Goal: Obtain resource: Obtain resource

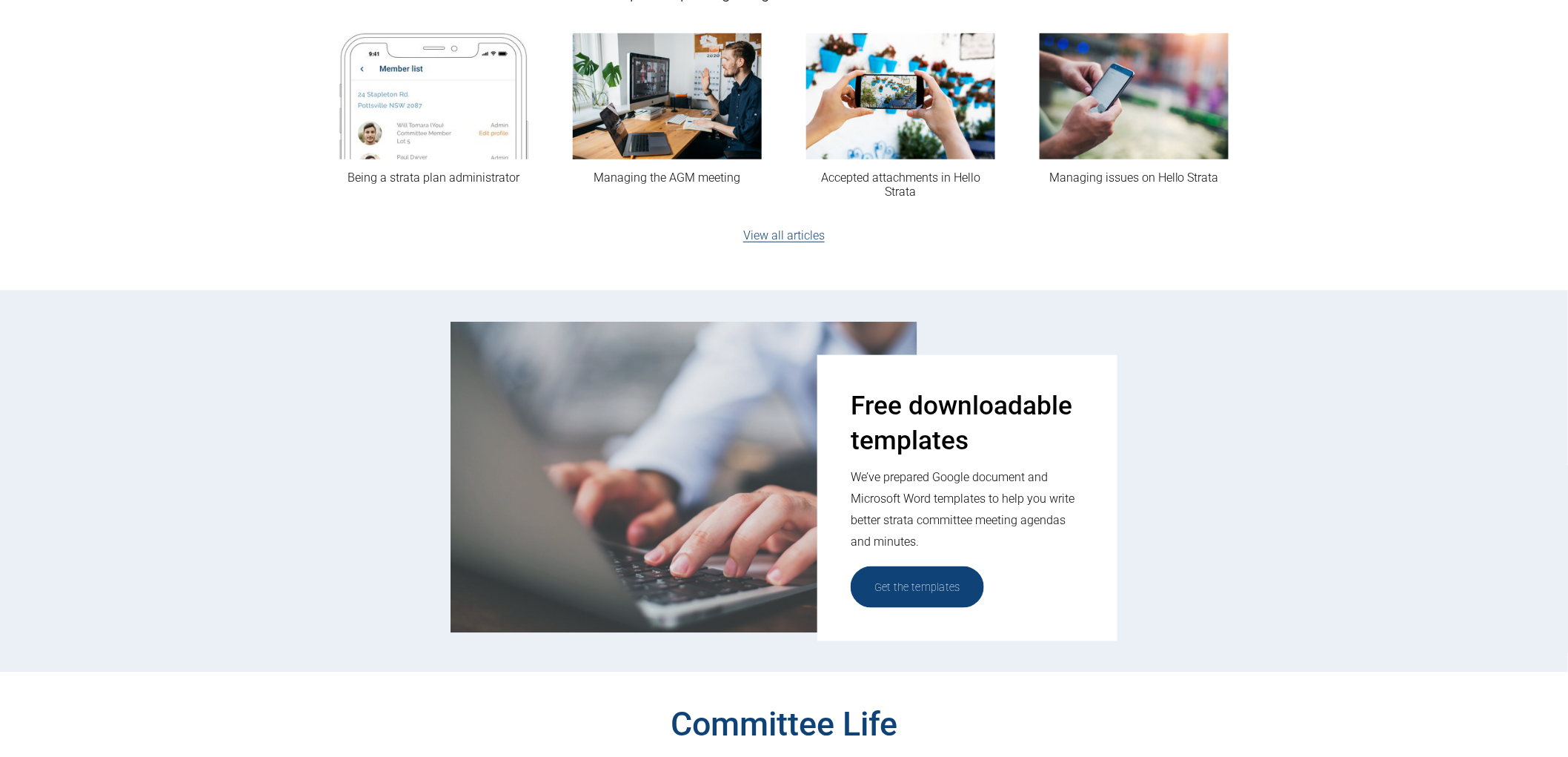
scroll to position [493, 0]
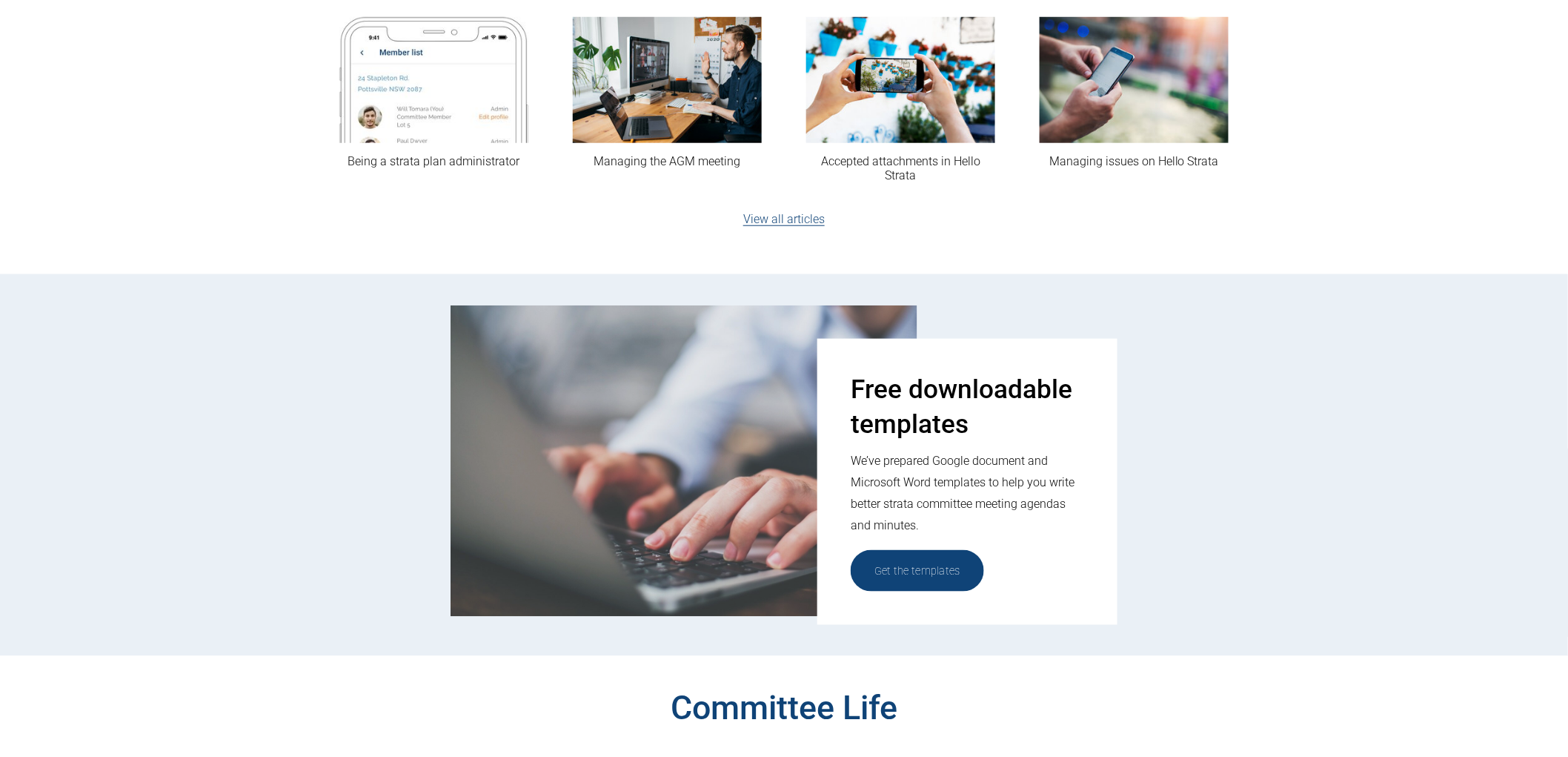
click at [919, 569] on link "Get the templates" at bounding box center [917, 570] width 133 height 41
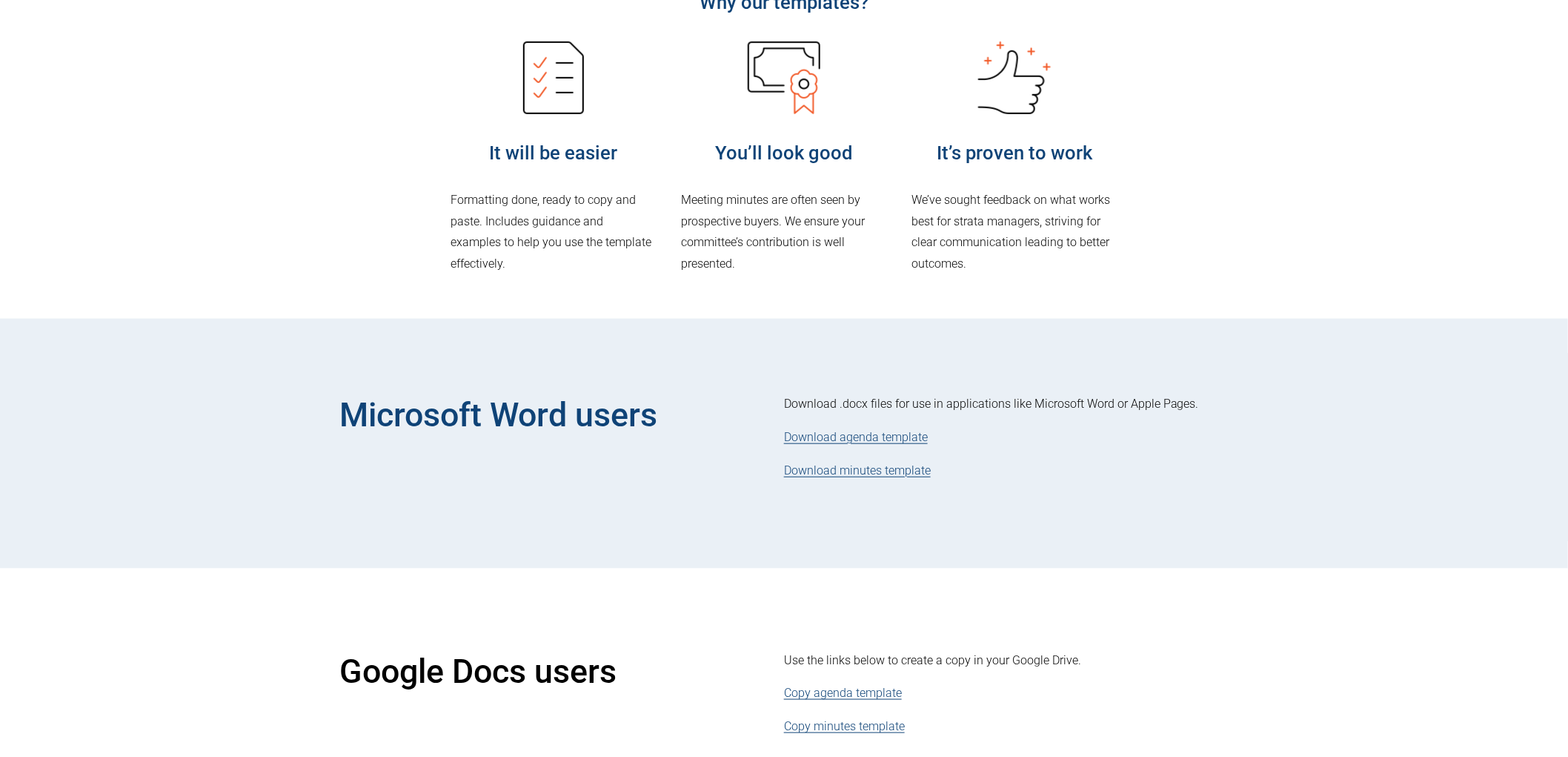
scroll to position [411, 0]
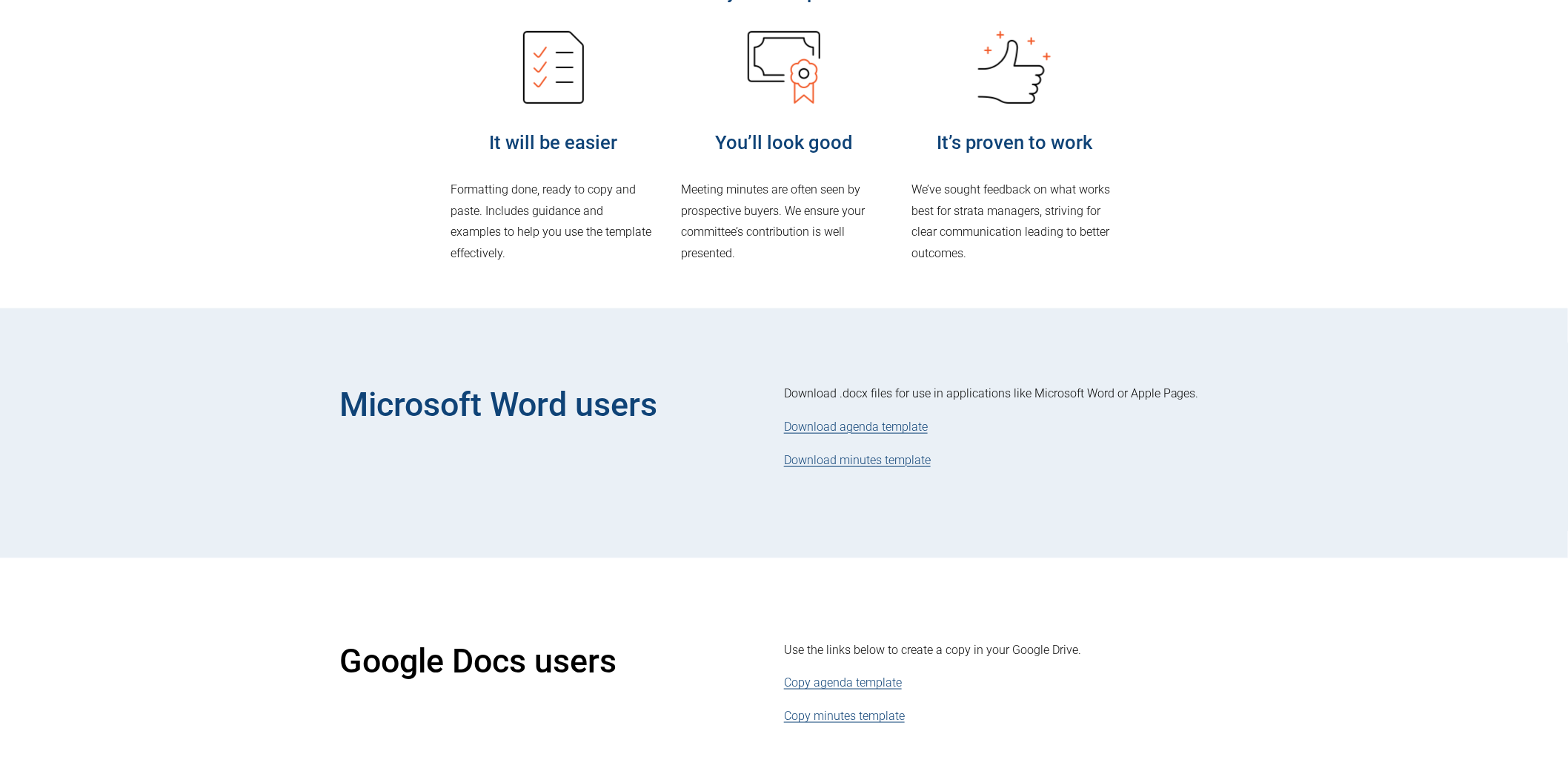
click at [860, 427] on link "Download agenda template" at bounding box center [856, 427] width 144 height 14
click at [791, 465] on link "Download minutes template" at bounding box center [858, 459] width 147 height 14
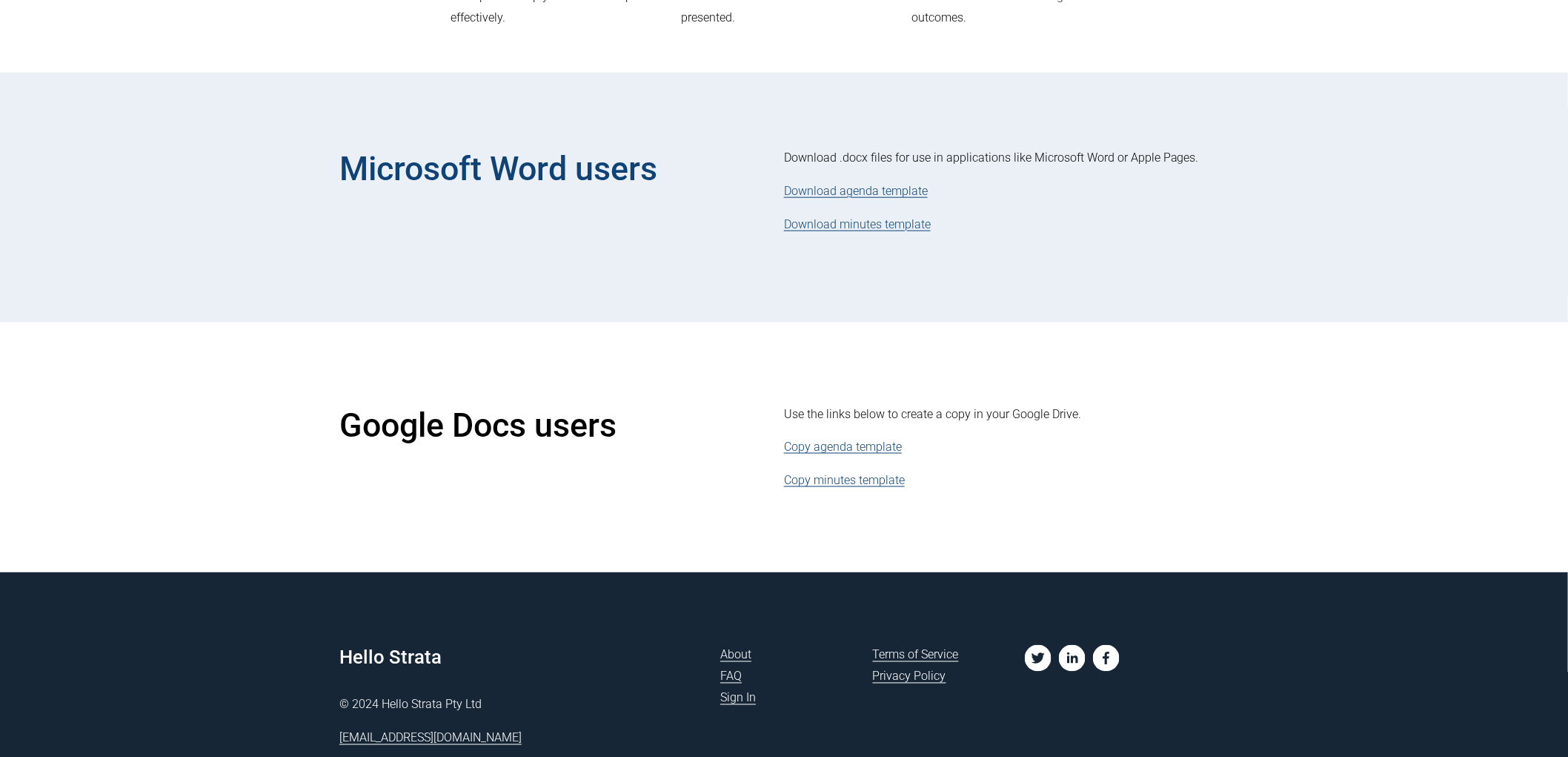
scroll to position [658, 0]
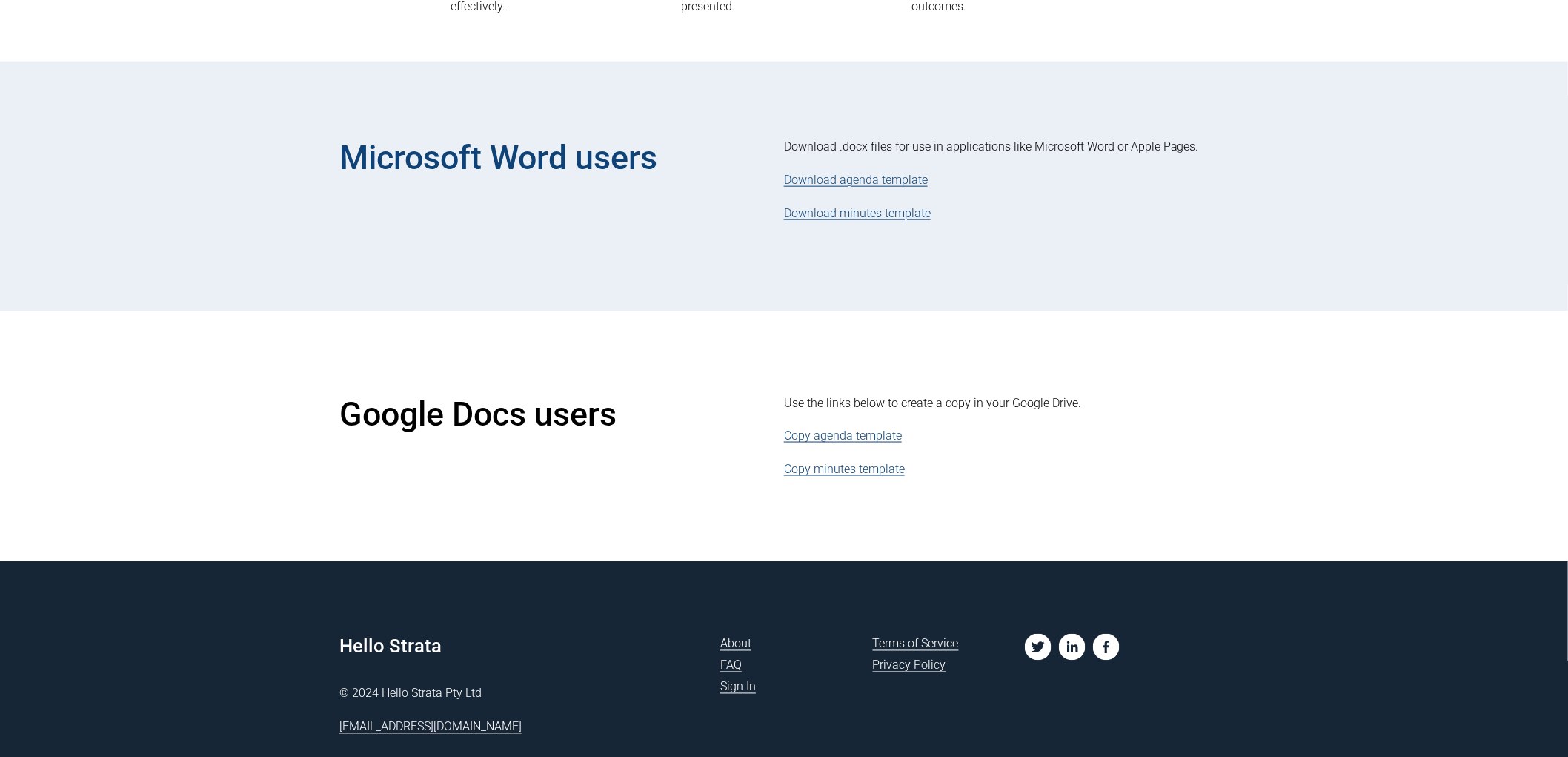
click at [738, 646] on link "About" at bounding box center [736, 644] width 31 height 22
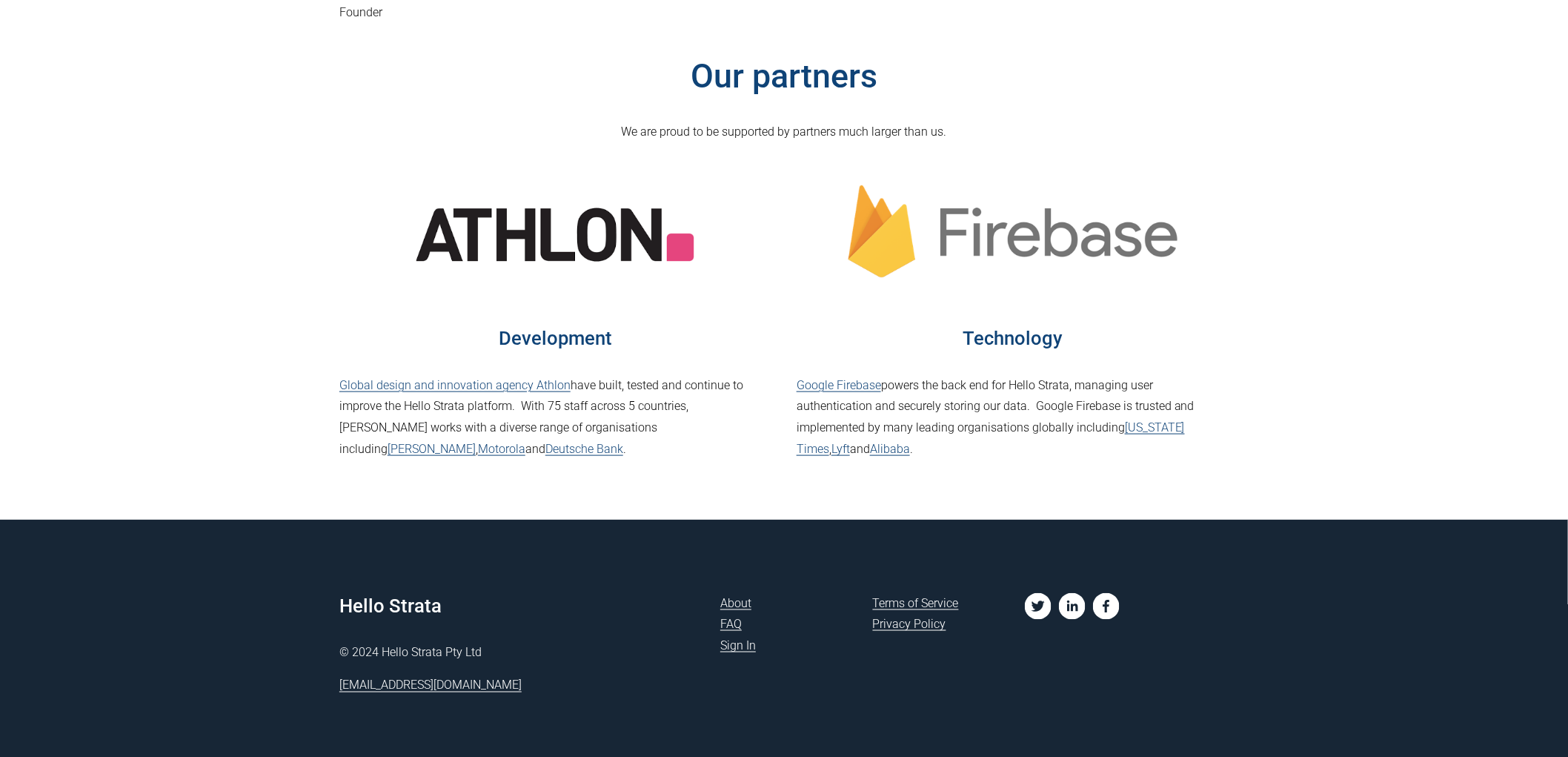
scroll to position [540, 0]
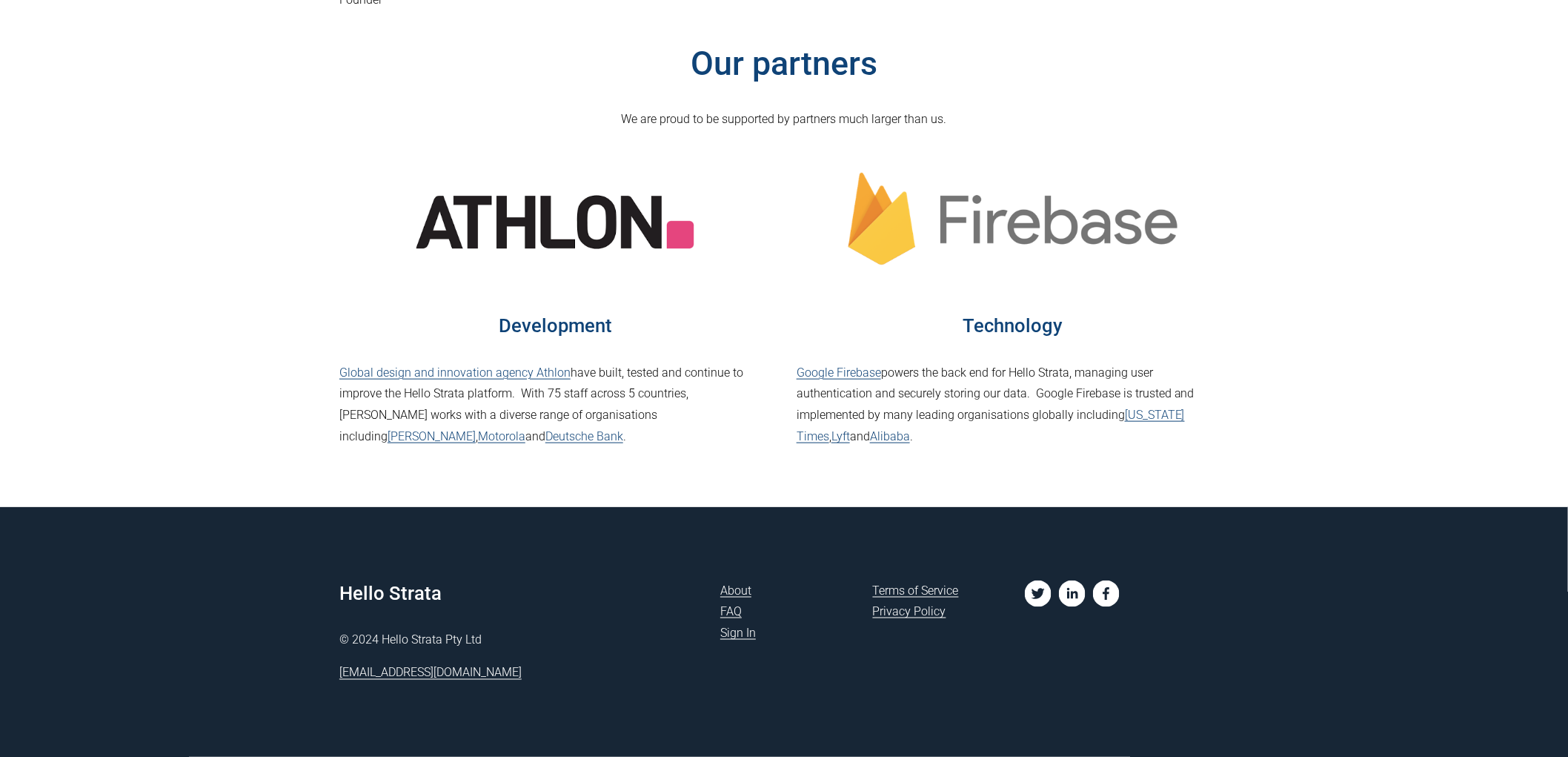
click at [735, 613] on link "FAQ" at bounding box center [731, 612] width 22 height 22
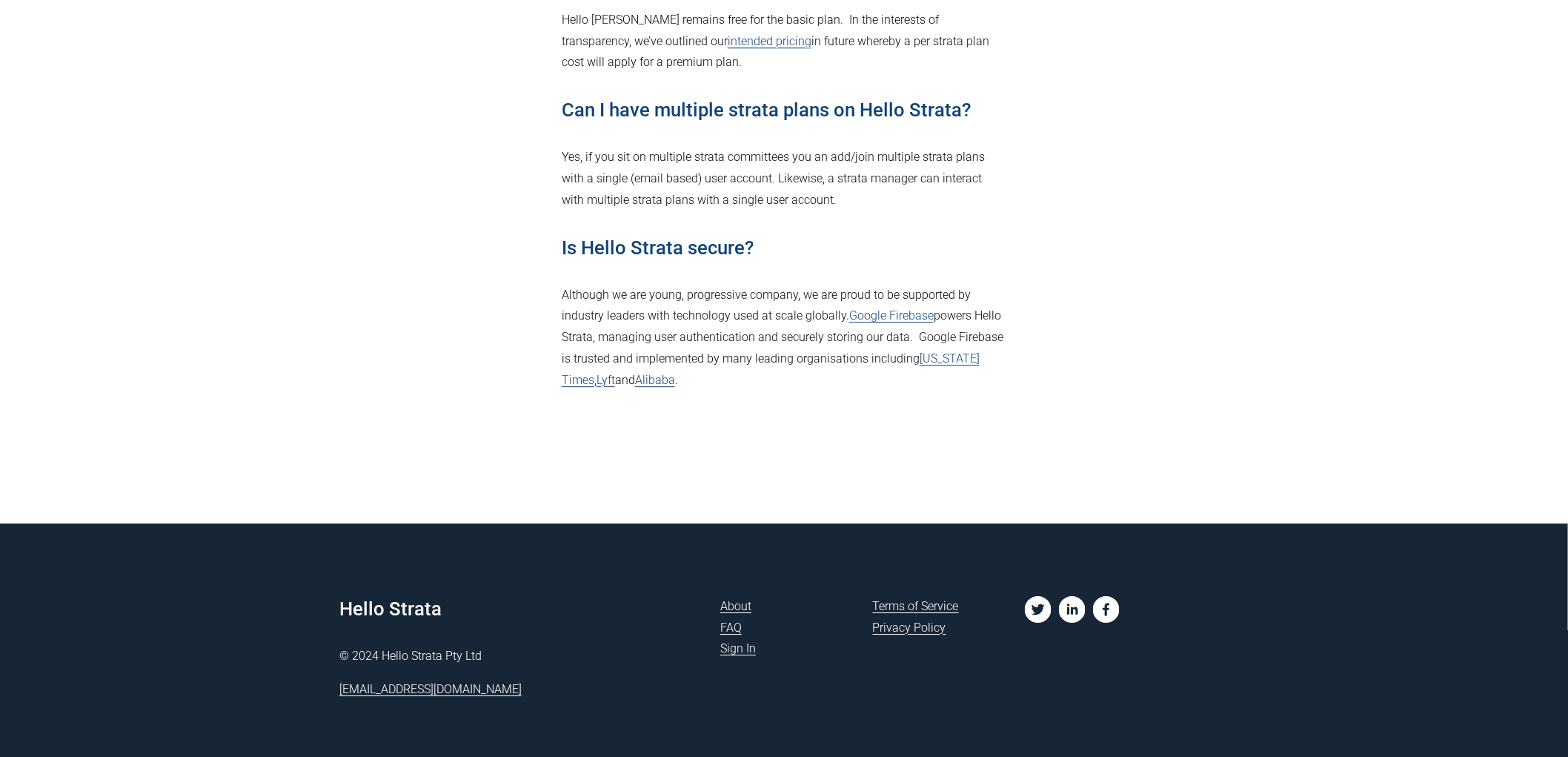
scroll to position [1646, 0]
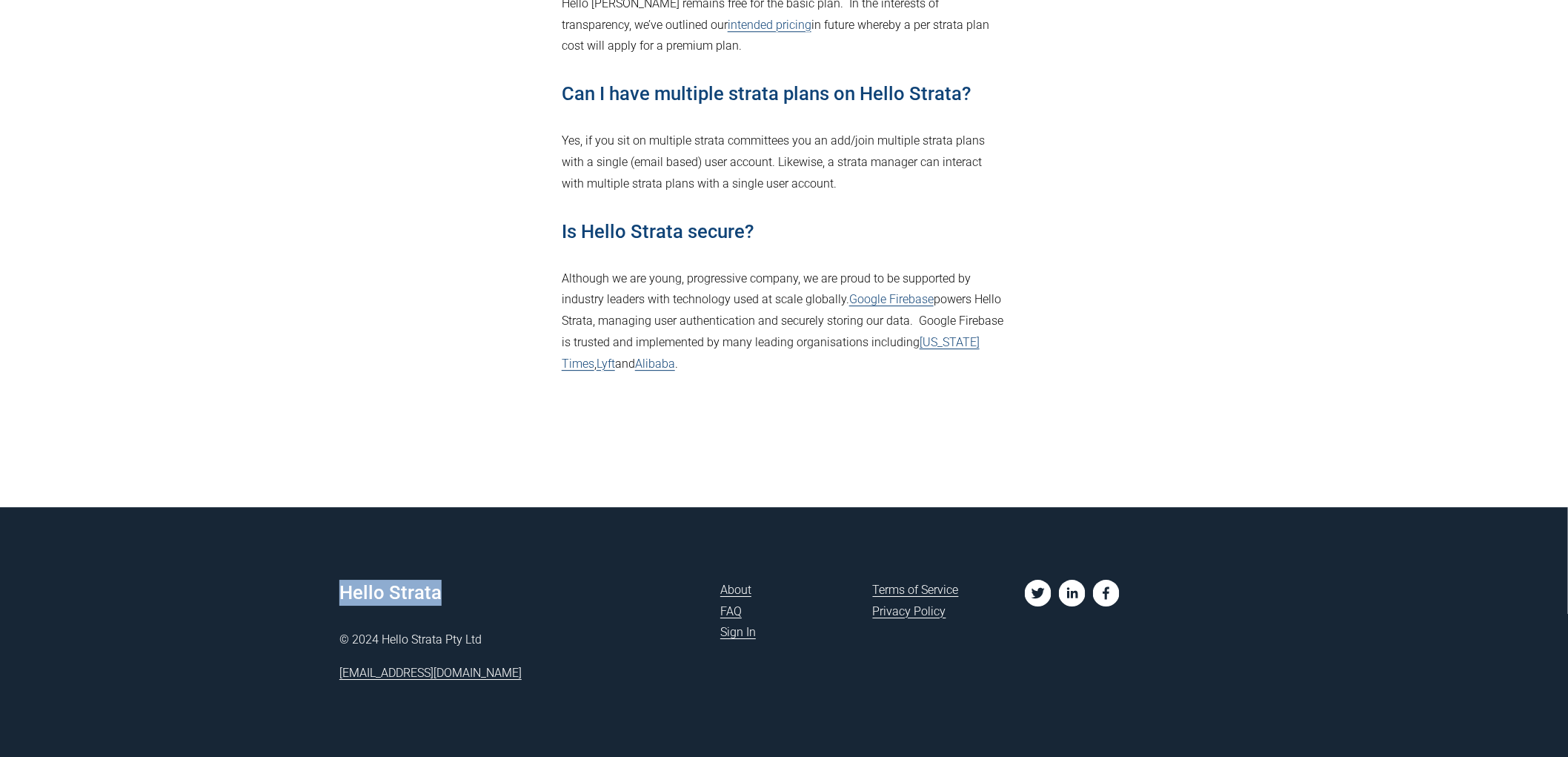
drag, startPoint x: 343, startPoint y: 588, endPoint x: 437, endPoint y: 590, distance: 94.0
click at [437, 590] on h4 "Hello Strata" at bounding box center [517, 593] width 356 height 26
copy h4 "Hello Strata"
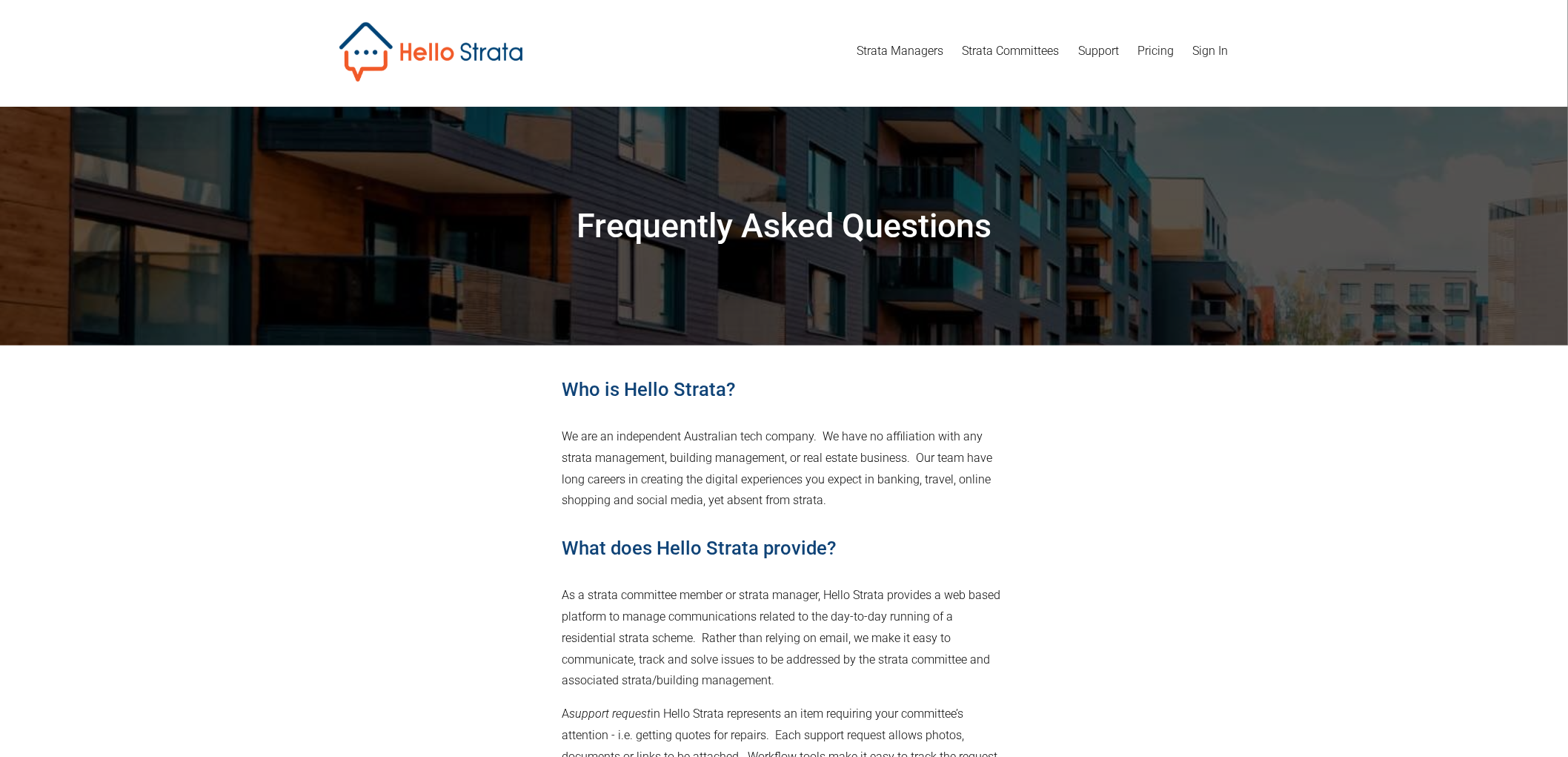
scroll to position [0, 0]
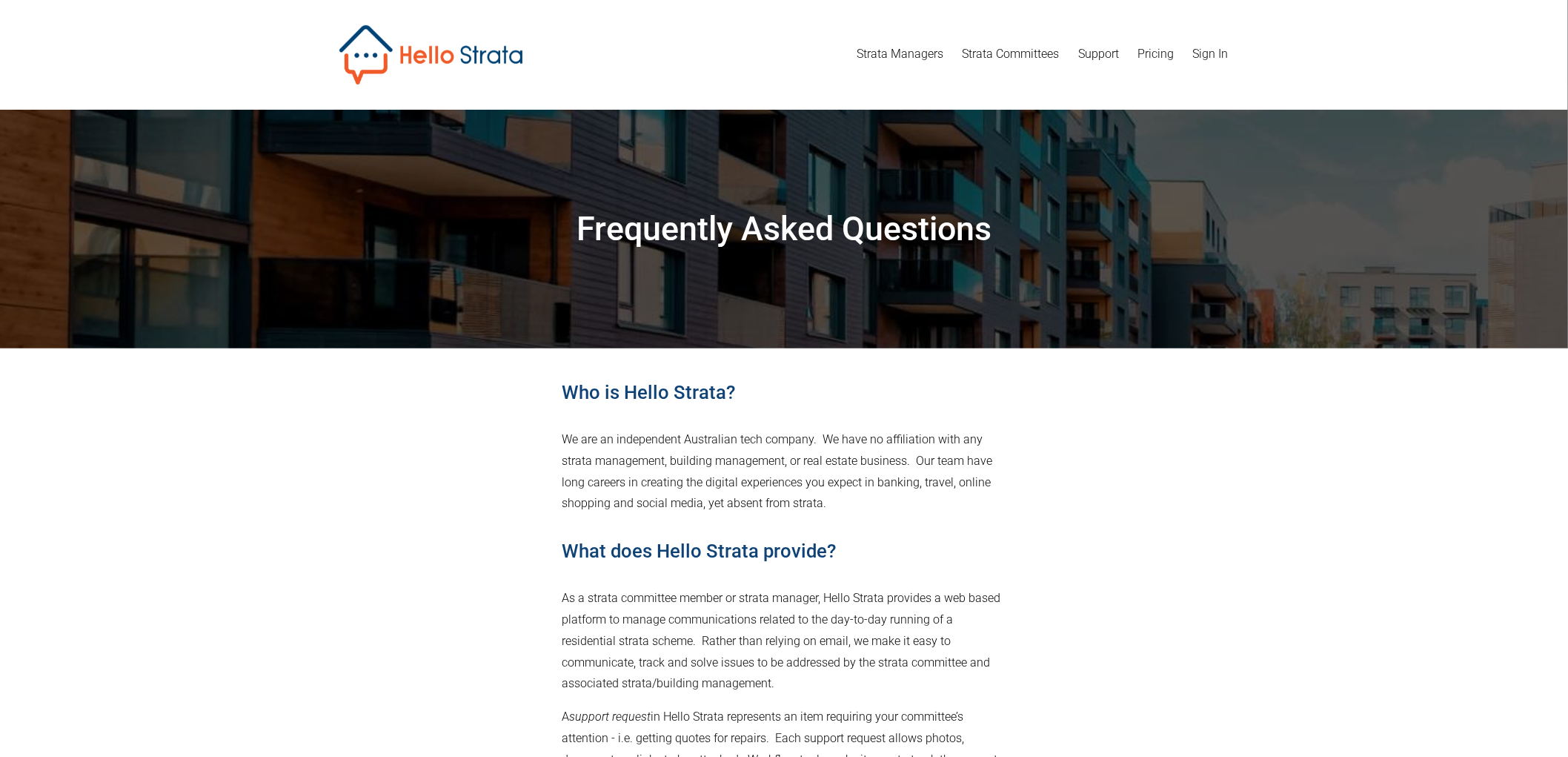
click at [982, 50] on link "Strata Committees" at bounding box center [1012, 55] width 97 height 23
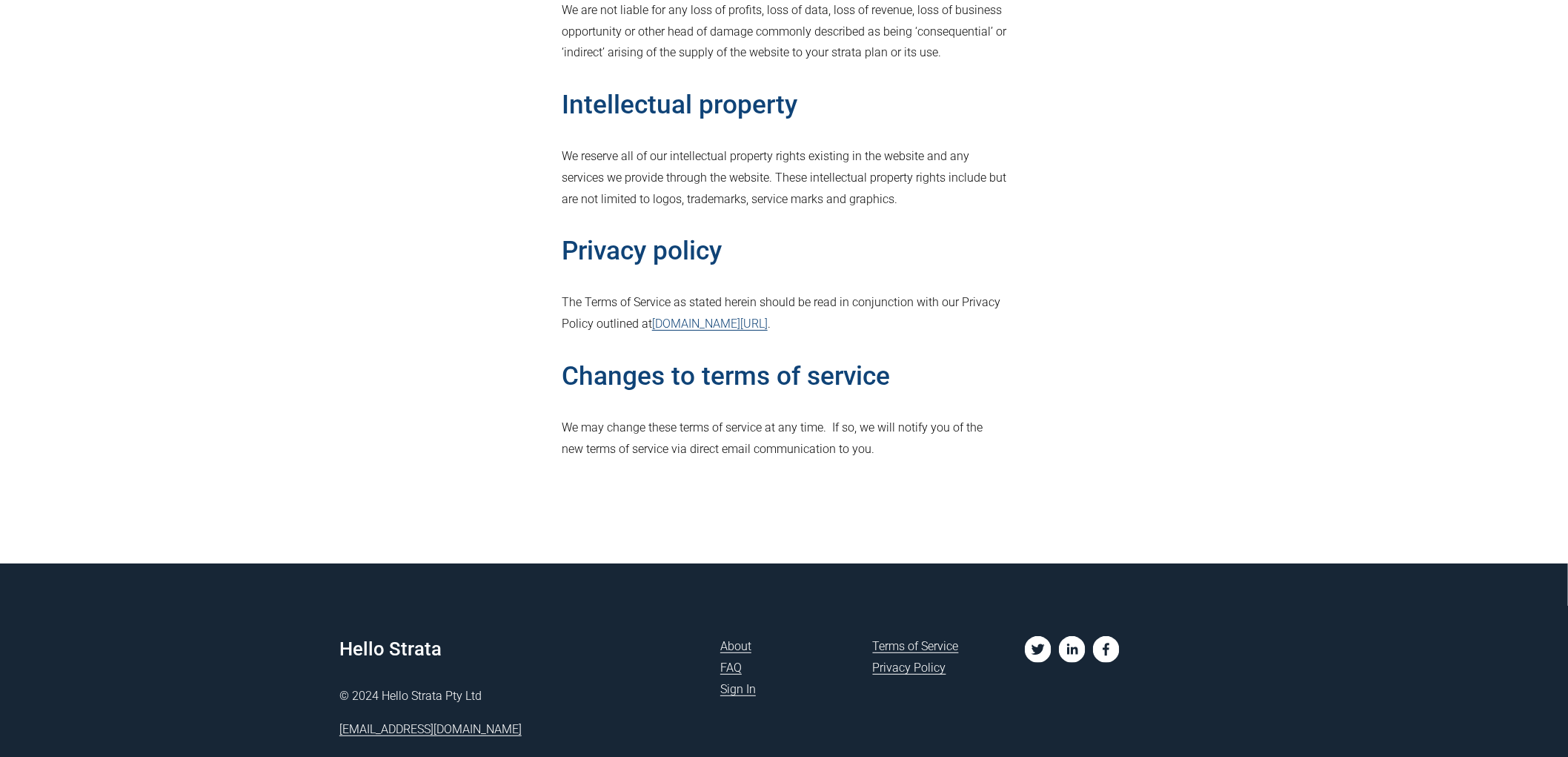
scroll to position [2223, 0]
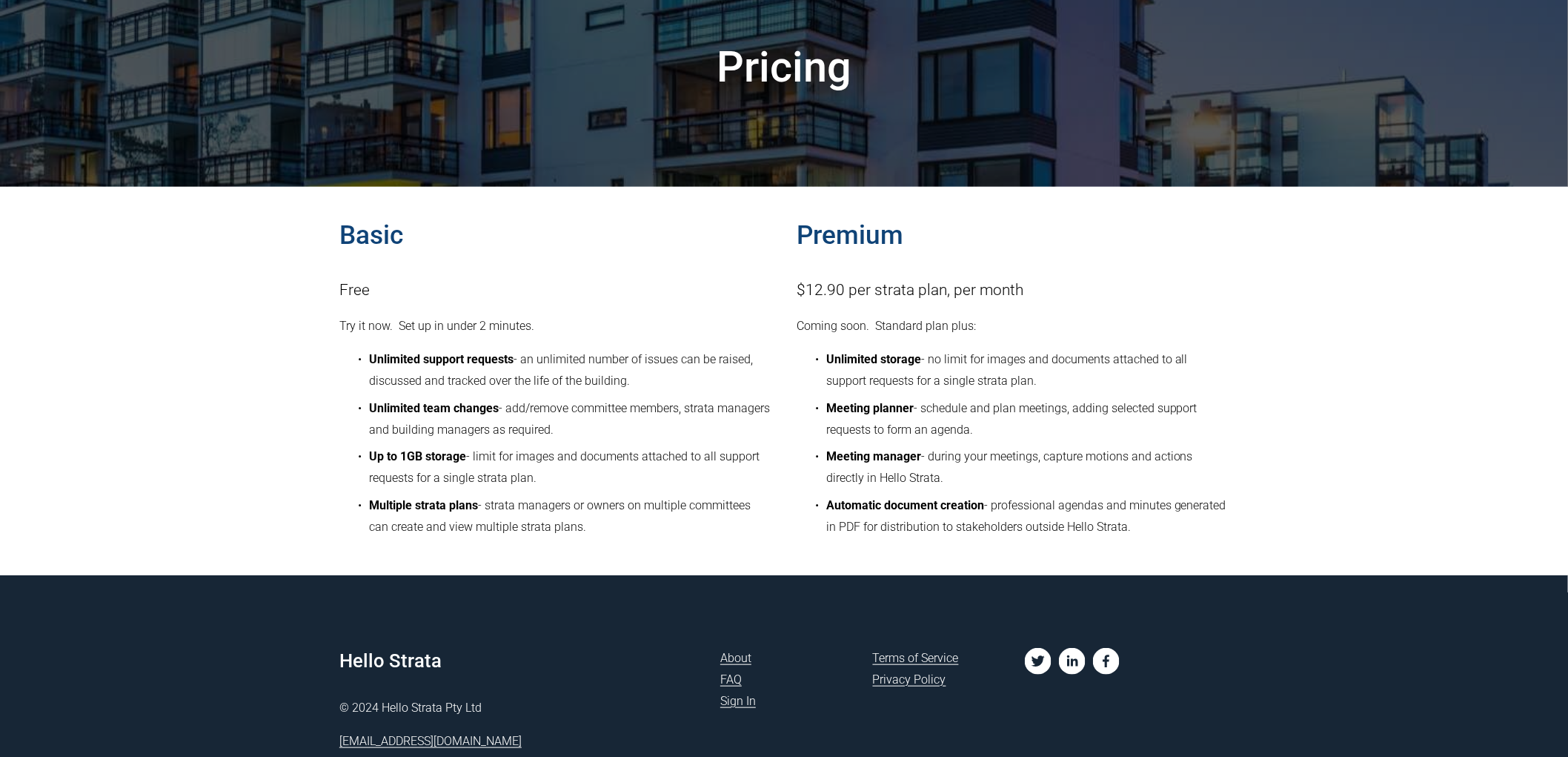
scroll to position [164, 0]
